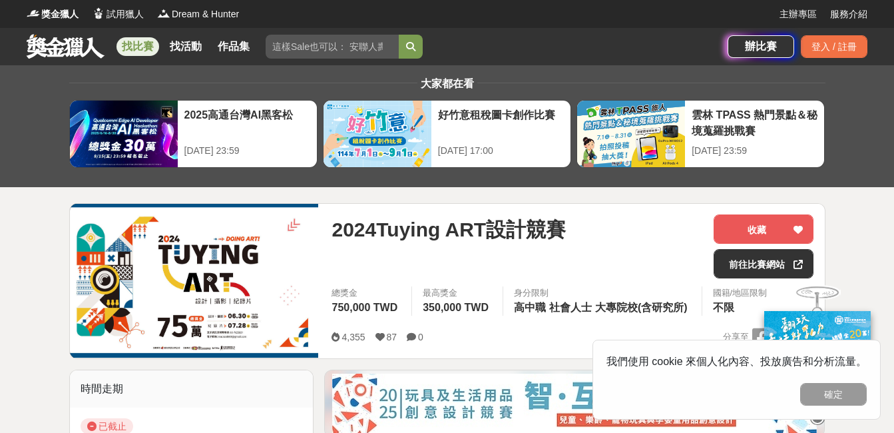
scroll to position [67, 0]
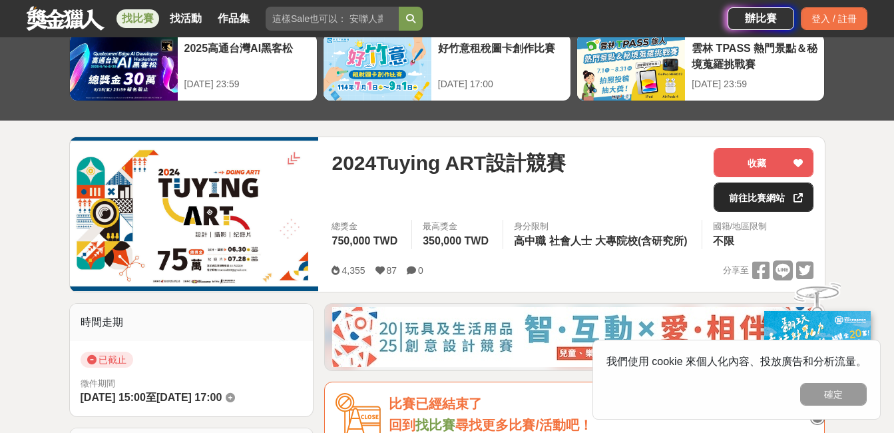
click at [775, 197] on link "前往比賽網站" at bounding box center [764, 196] width 100 height 29
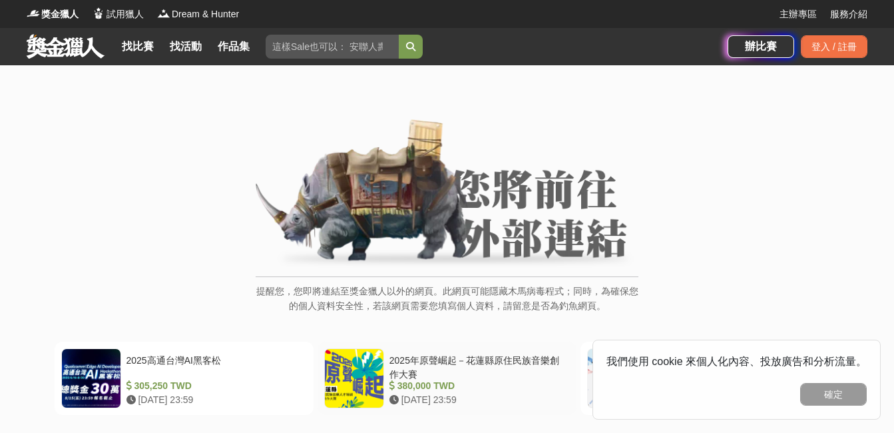
click at [458, 353] on div "2025年原聲崛起－花蓮縣原住民族音樂創作大賽" at bounding box center [476, 365] width 175 height 25
